Goal: Transaction & Acquisition: Purchase product/service

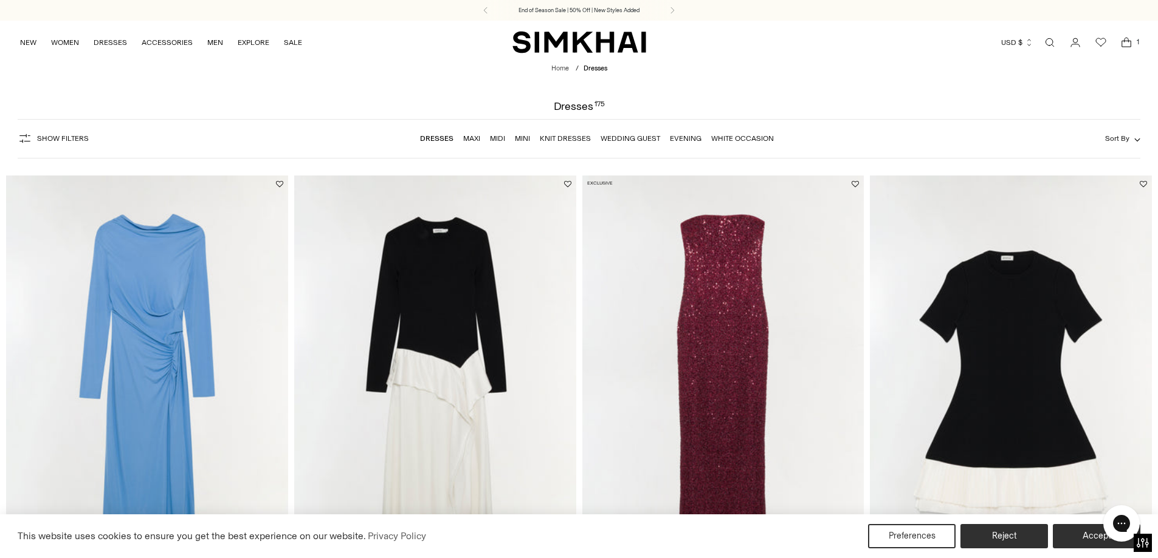
click at [64, 132] on button "Show Filters" at bounding box center [53, 138] width 71 height 19
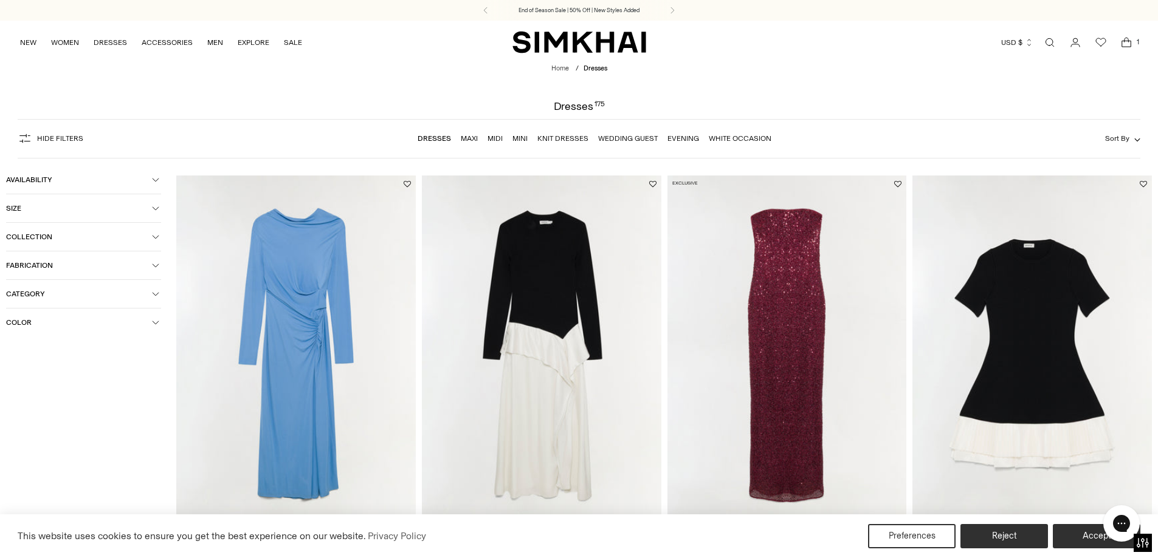
click at [77, 239] on span "Collection" at bounding box center [79, 237] width 146 height 9
click at [66, 370] on span "Category" at bounding box center [79, 372] width 146 height 9
click at [40, 396] on span "Denim" at bounding box center [30, 393] width 29 height 11
